Goal: Browse casually

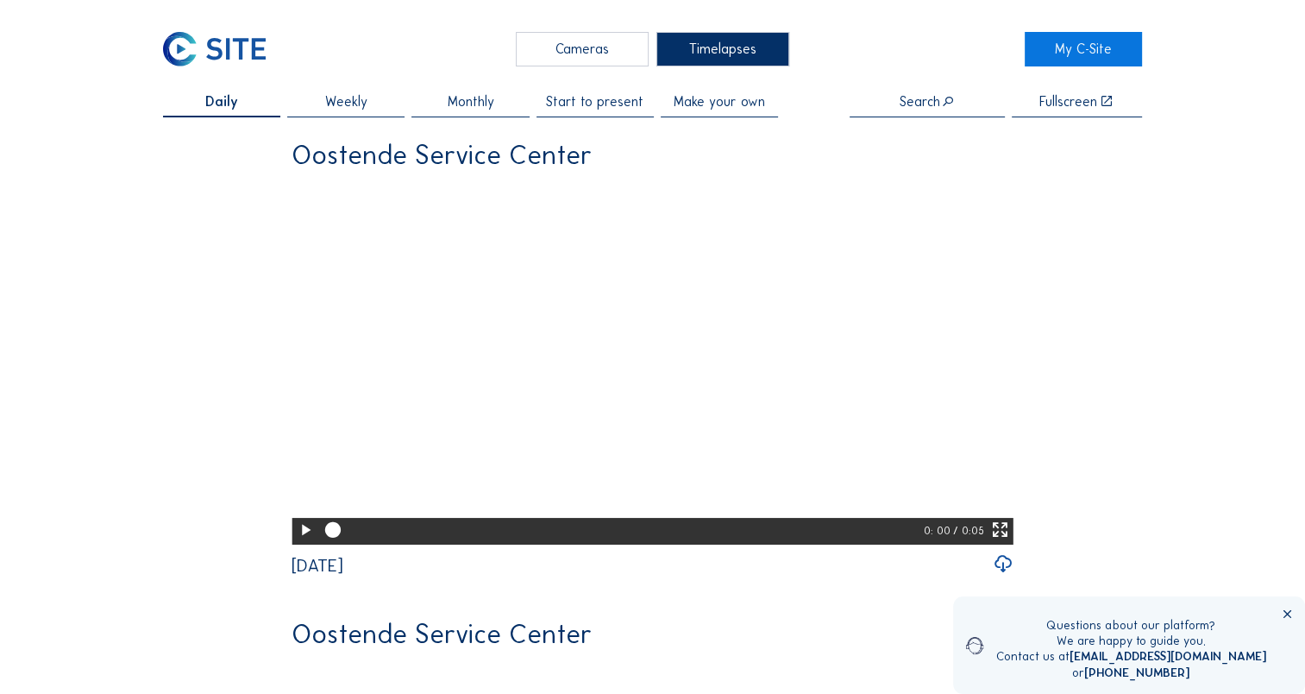
click at [711, 407] on video "Your browser does not support the video tag." at bounding box center [653, 361] width 722 height 361
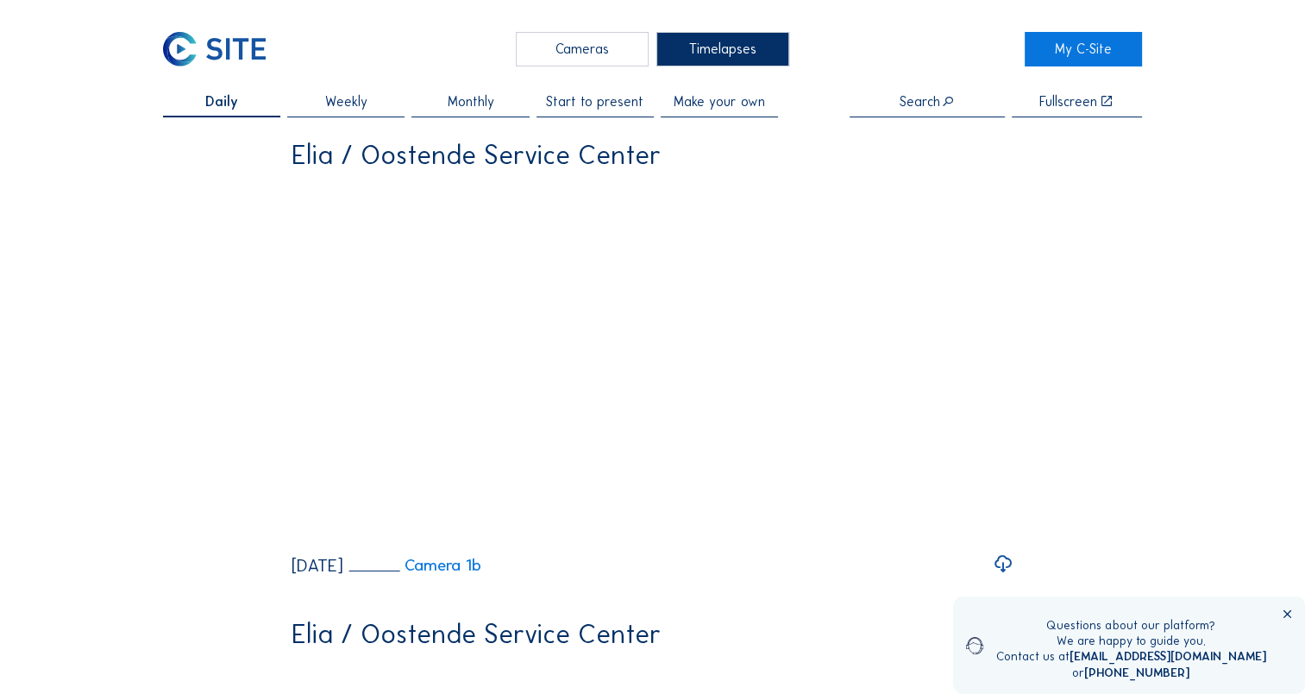
click at [604, 48] on div "Cameras" at bounding box center [582, 49] width 133 height 35
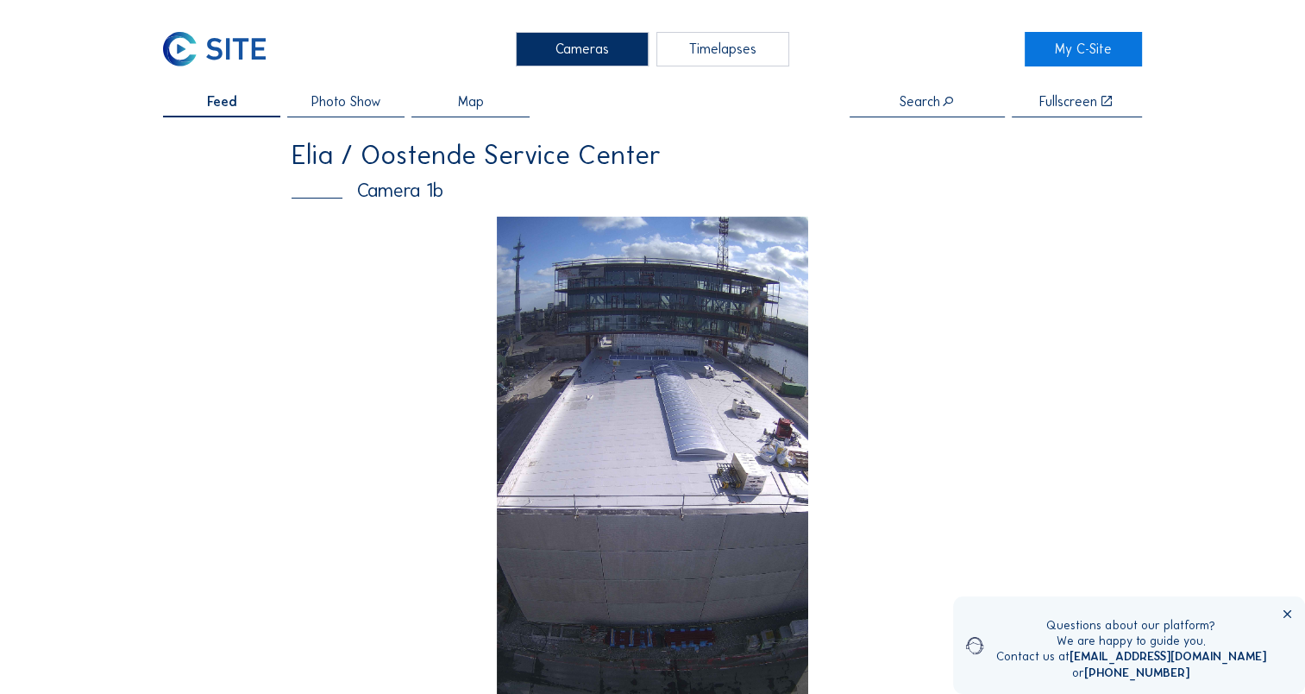
click at [604, 359] on img at bounding box center [653, 494] width 312 height 555
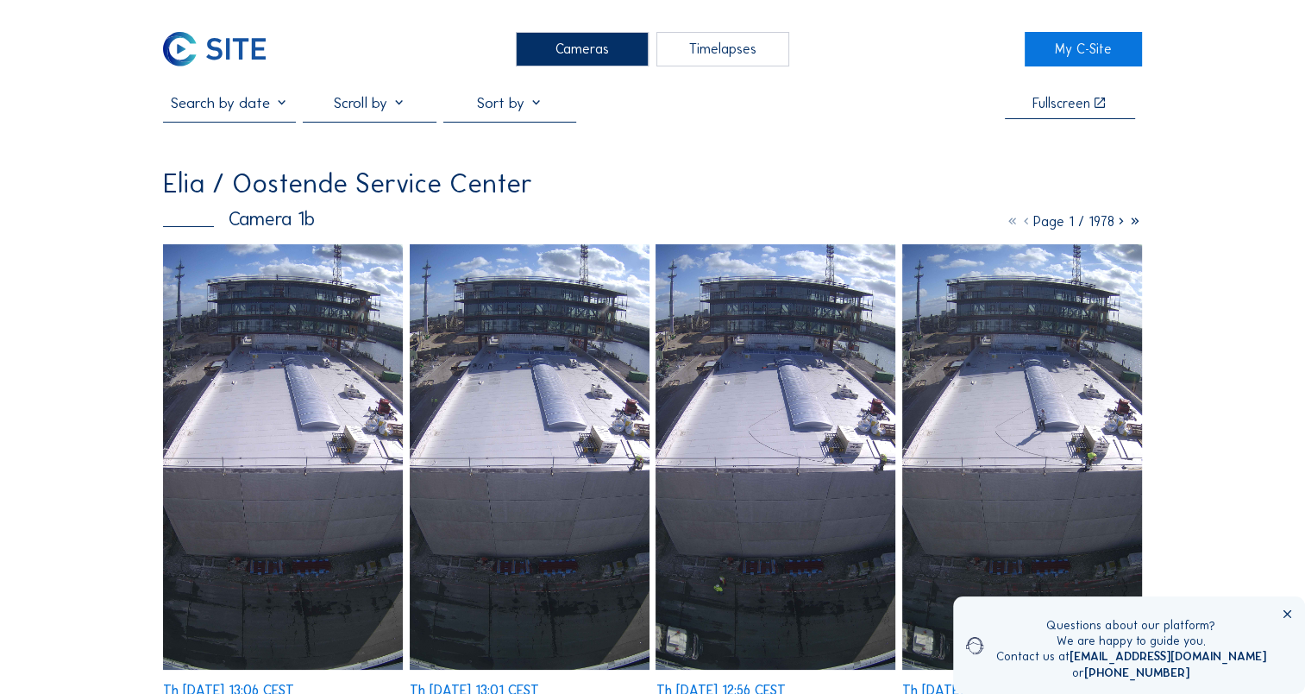
click at [312, 376] on img at bounding box center [283, 457] width 240 height 426
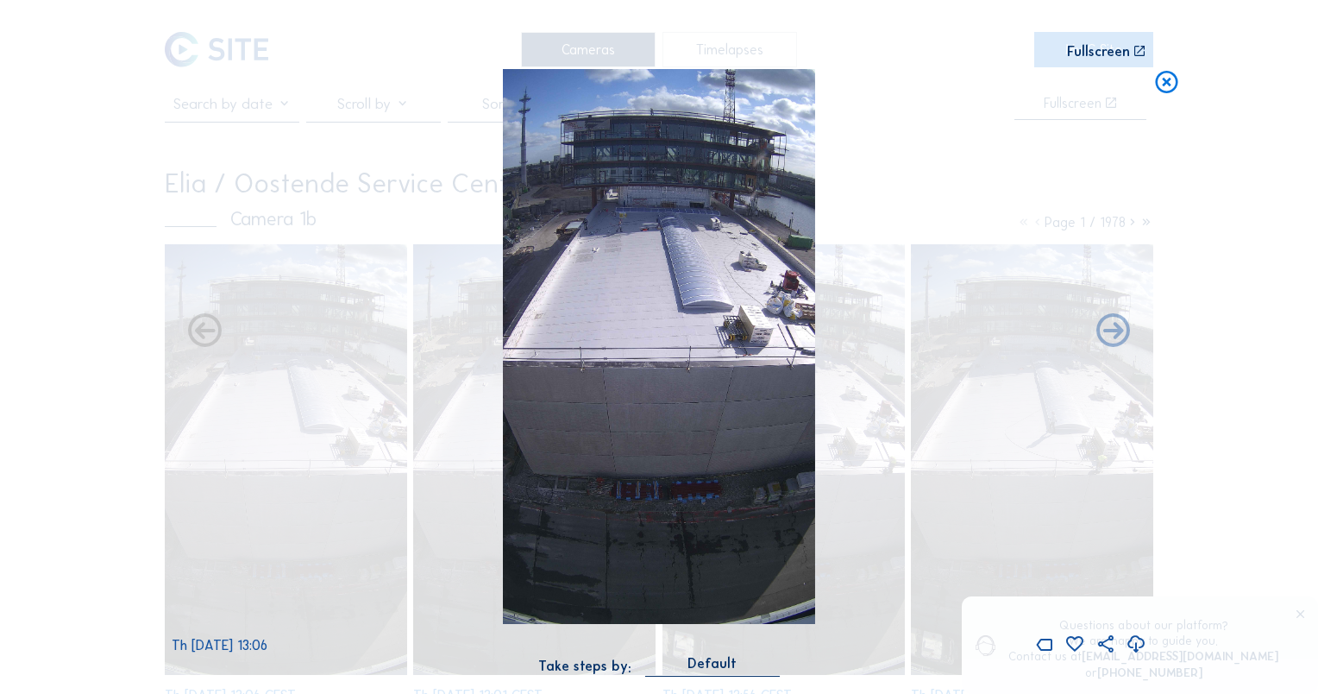
click at [686, 300] on img at bounding box center [659, 346] width 312 height 555
click at [1139, 648] on icon at bounding box center [1136, 644] width 21 height 24
